Goal: Task Accomplishment & Management: Manage account settings

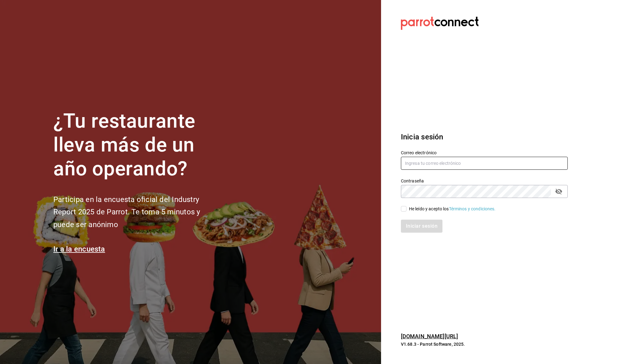
type input "[EMAIL_ADDRESS][DOMAIN_NAME]"
click at [403, 208] on input "He leído y acepto los Términos y condiciones." at bounding box center [404, 209] width 6 height 6
checkbox input "true"
click at [408, 221] on button "Iniciar sesión" at bounding box center [422, 226] width 42 height 13
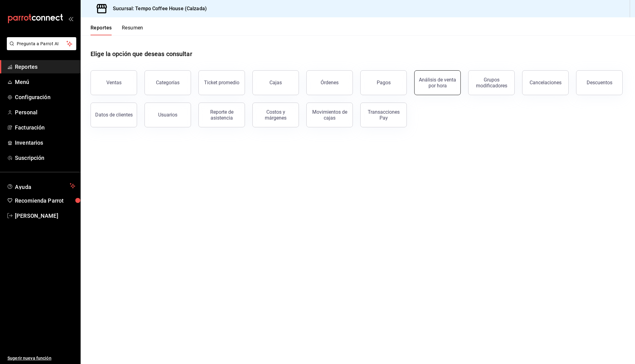
click at [450, 85] on div "Análisis de venta por hora" at bounding box center [437, 83] width 38 height 12
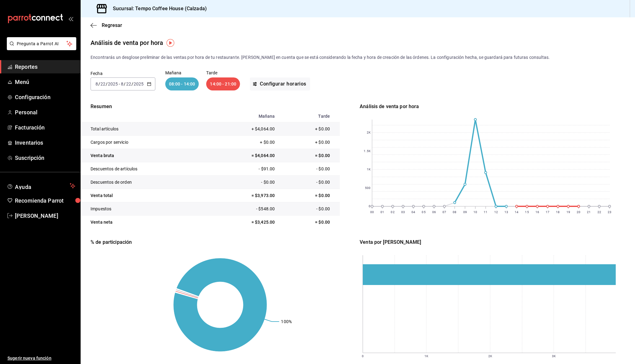
click at [130, 82] on input "22" at bounding box center [129, 83] width 6 height 5
click at [112, 148] on li "Mes actual" at bounding box center [120, 145] width 58 height 14
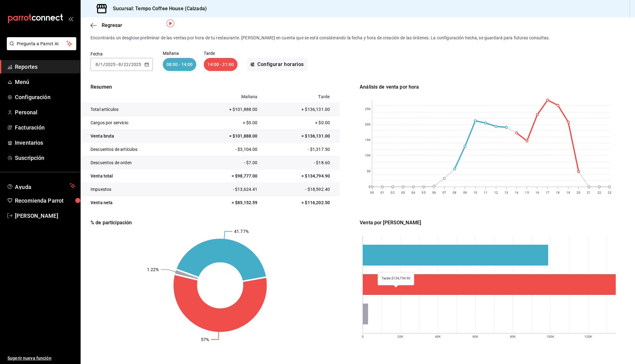
scroll to position [20, 0]
click at [32, 68] on span "Reportes" at bounding box center [45, 67] width 60 height 8
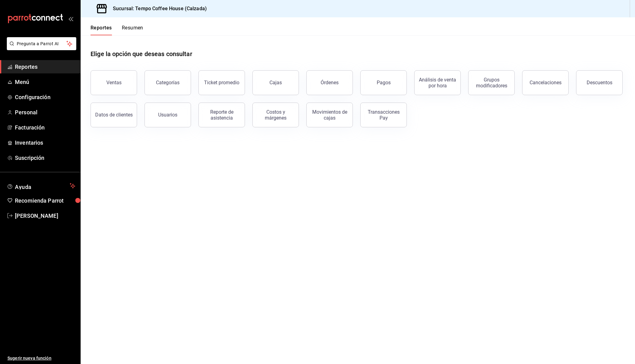
click at [365, 69] on div "Pagos" at bounding box center [380, 79] width 54 height 32
click at [373, 85] on button "Pagos" at bounding box center [383, 82] width 46 height 25
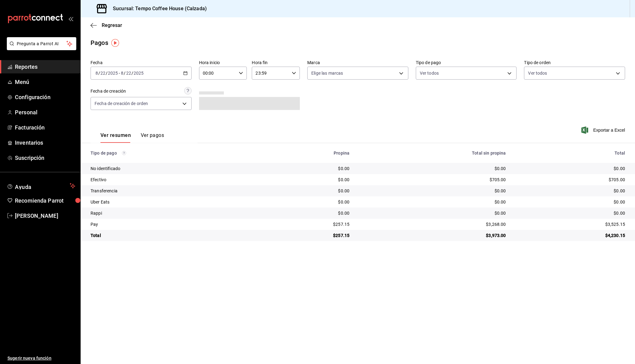
click at [148, 76] on div "[DATE] [DATE] - [DATE] [DATE]" at bounding box center [140, 73] width 101 height 13
click at [115, 106] on span "Ayer" at bounding box center [120, 106] width 48 height 7
click at [503, 183] on td "$1,067.00" at bounding box center [432, 179] width 156 height 11
drag, startPoint x: 505, startPoint y: 182, endPoint x: 479, endPoint y: 180, distance: 26.1
click at [479, 180] on td "$1,067.00" at bounding box center [432, 179] width 156 height 11
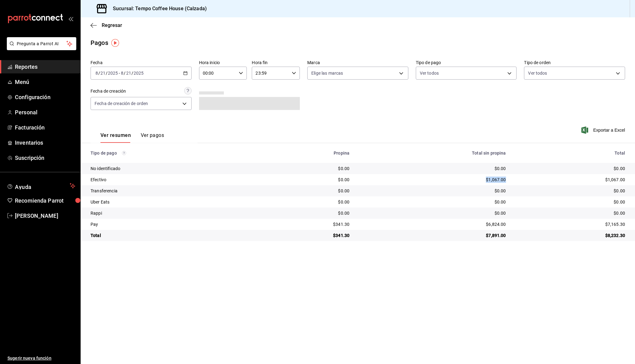
copy div "$1,067.00"
drag, startPoint x: 504, startPoint y: 224, endPoint x: 478, endPoint y: 223, distance: 25.7
click at [478, 223] on td "$6,824.00" at bounding box center [432, 224] width 156 height 11
copy div "$6,824.00"
drag, startPoint x: 352, startPoint y: 222, endPoint x: 326, endPoint y: 221, distance: 26.4
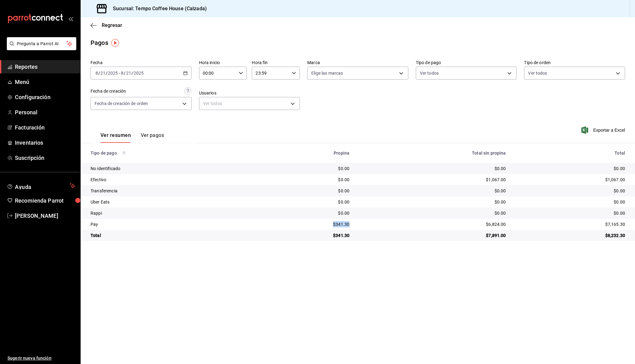
click at [326, 221] on td "$341.30" at bounding box center [307, 224] width 94 height 11
copy div "$341.30"
click at [31, 70] on span "Reportes" at bounding box center [45, 67] width 60 height 8
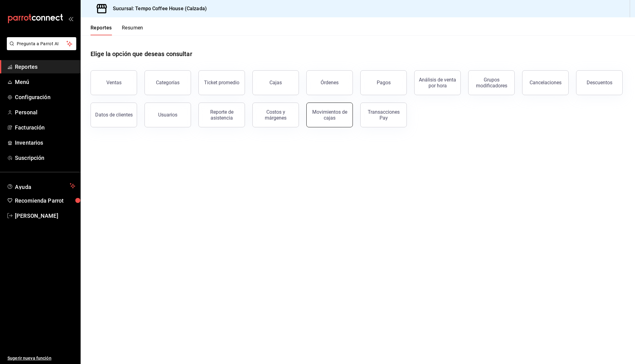
click at [343, 115] on div "Movimientos de cajas" at bounding box center [329, 115] width 38 height 12
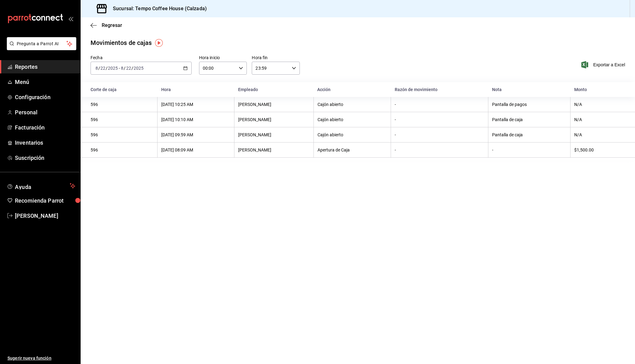
click at [164, 71] on div "[DATE] [DATE] - [DATE] [DATE]" at bounding box center [140, 68] width 101 height 13
click at [112, 99] on span "Ayer" at bounding box center [120, 101] width 48 height 7
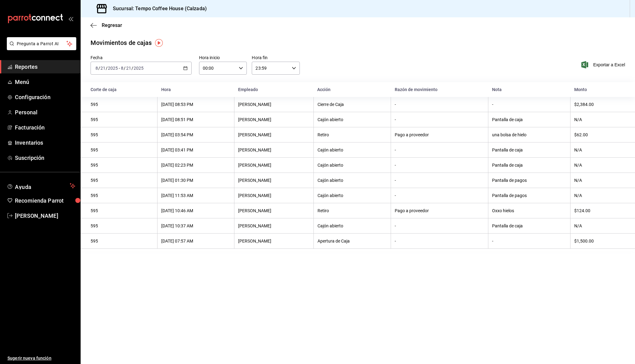
drag, startPoint x: 599, startPoint y: 212, endPoint x: 577, endPoint y: 213, distance: 22.0
click at [577, 213] on th "$124.00" at bounding box center [602, 210] width 64 height 15
click at [141, 69] on input "2025" at bounding box center [138, 68] width 11 height 5
click at [131, 154] on span "Rango de fechas" at bounding box center [120, 156] width 48 height 7
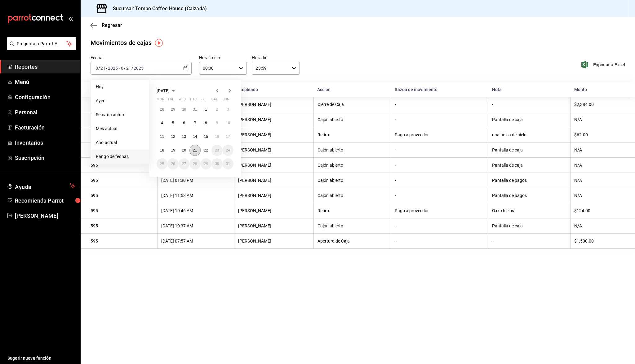
click at [194, 150] on abbr "21" at bounding box center [195, 150] width 4 height 4
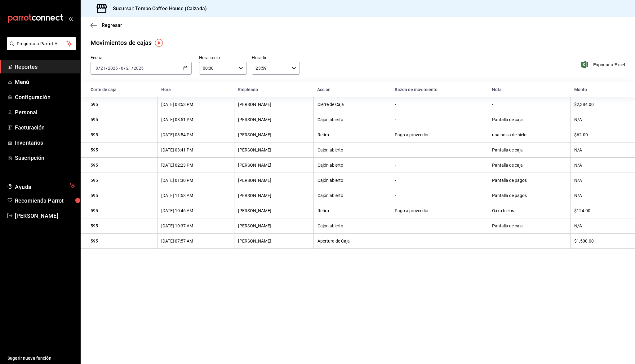
click at [143, 67] on input "2025" at bounding box center [138, 68] width 11 height 5
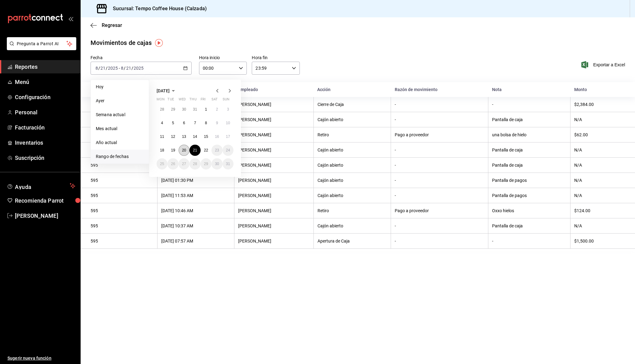
click at [182, 152] on abbr "20" at bounding box center [184, 150] width 4 height 4
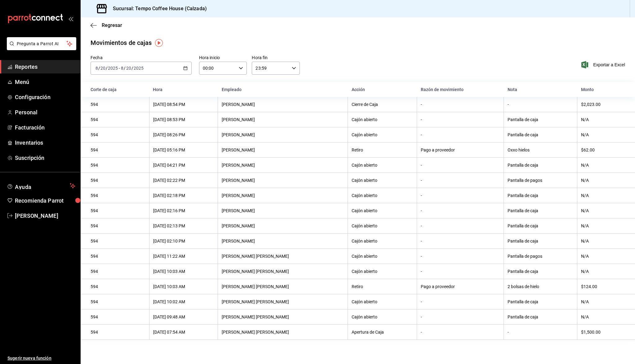
click at [154, 66] on div "[DATE] [DATE] - [DATE] [DATE]" at bounding box center [140, 68] width 101 height 13
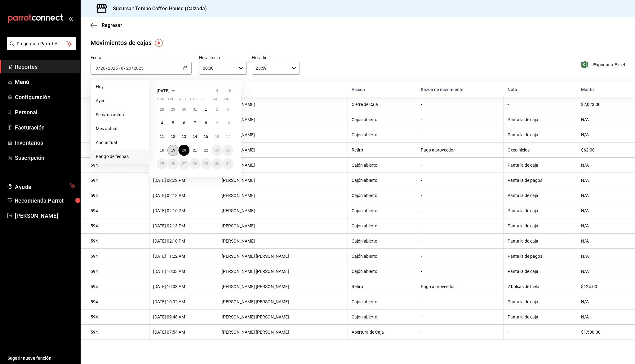
click at [171, 152] on button "19" at bounding box center [172, 150] width 11 height 11
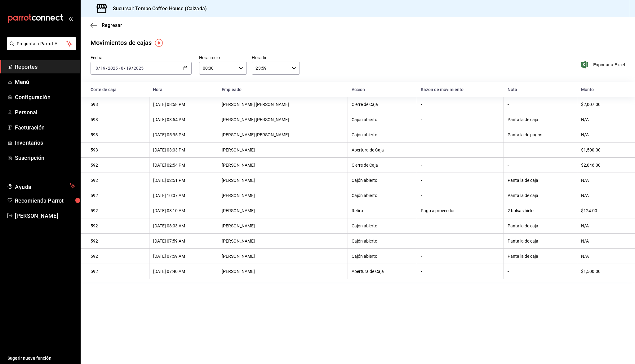
click at [27, 65] on span "Reportes" at bounding box center [45, 67] width 60 height 8
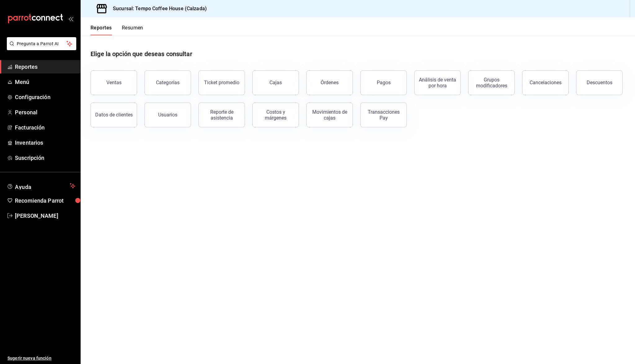
click at [57, 67] on span "Reportes" at bounding box center [45, 67] width 60 height 8
